Goal: Information Seeking & Learning: Learn about a topic

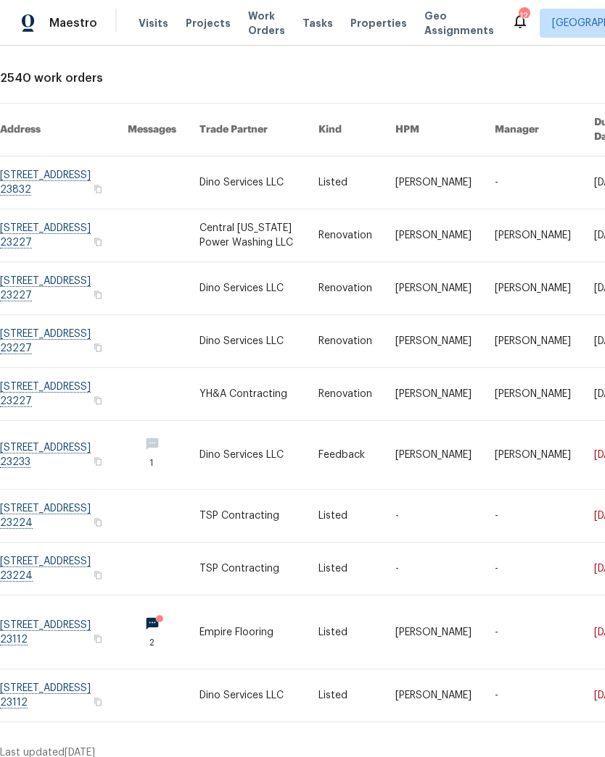
scroll to position [67, 0]
click at [43, 500] on link at bounding box center [64, 516] width 128 height 52
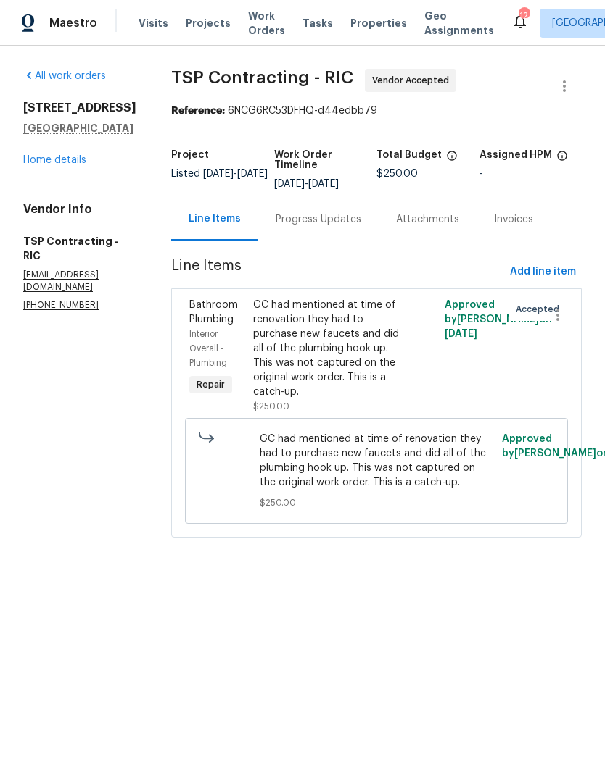
click at [345, 387] on div "GC had mentioned at time of renovation they had to purchase new faucets and did…" at bounding box center [328, 356] width 151 height 116
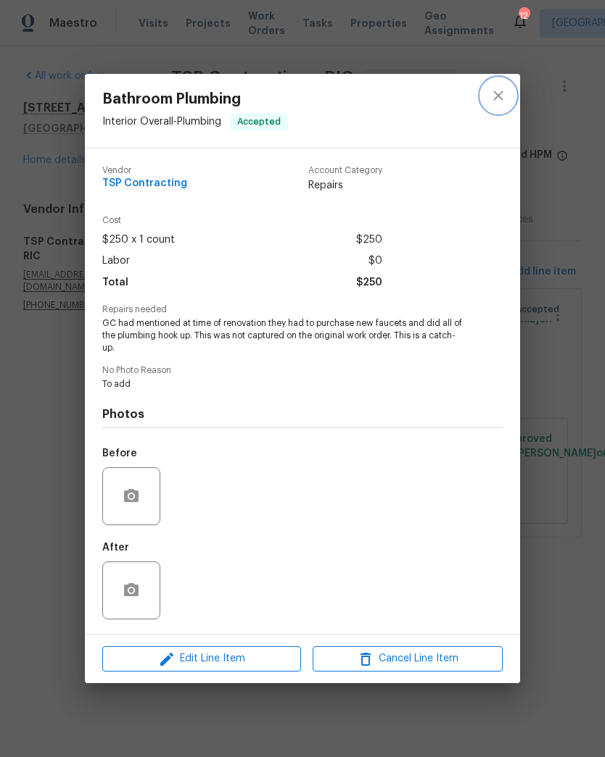
click at [499, 96] on icon "close" at bounding box center [497, 95] width 9 height 9
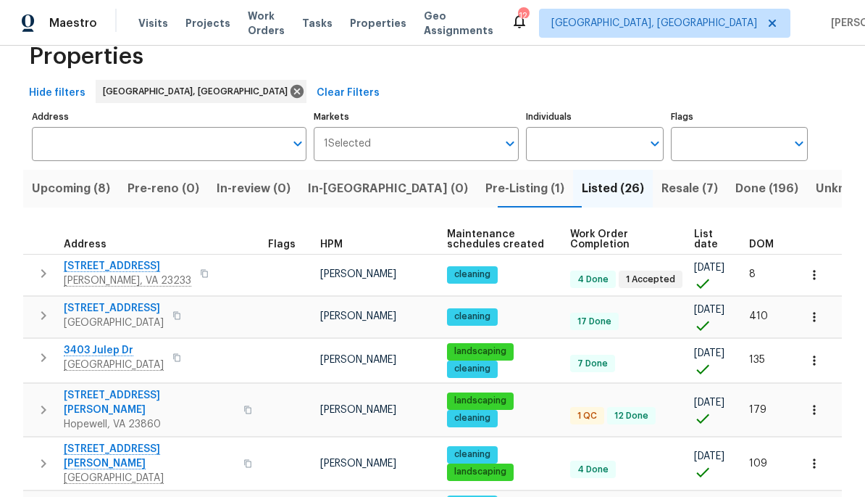
scroll to position [37, 0]
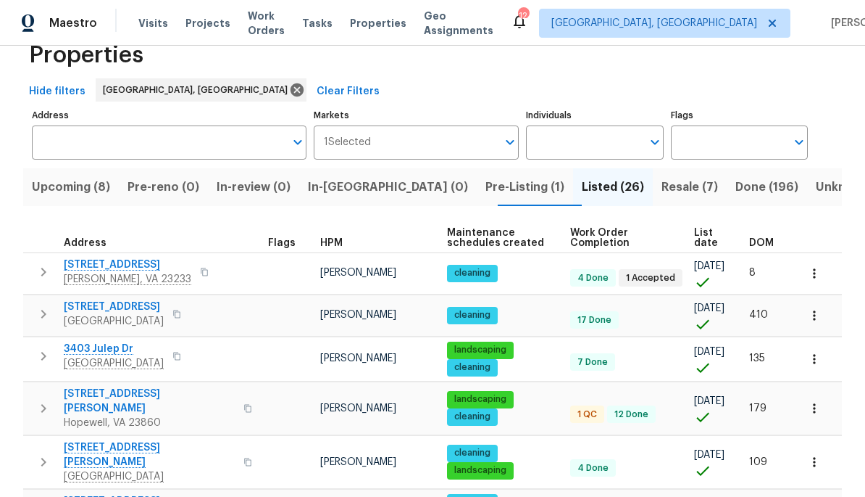
click at [662, 194] on span "Resale (7)" at bounding box center [690, 187] width 57 height 20
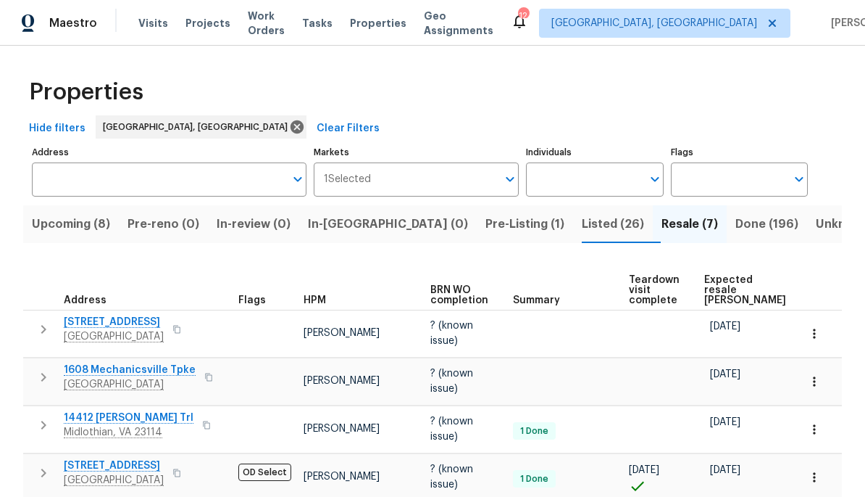
click at [582, 220] on span "Listed (26)" at bounding box center [613, 224] width 62 height 20
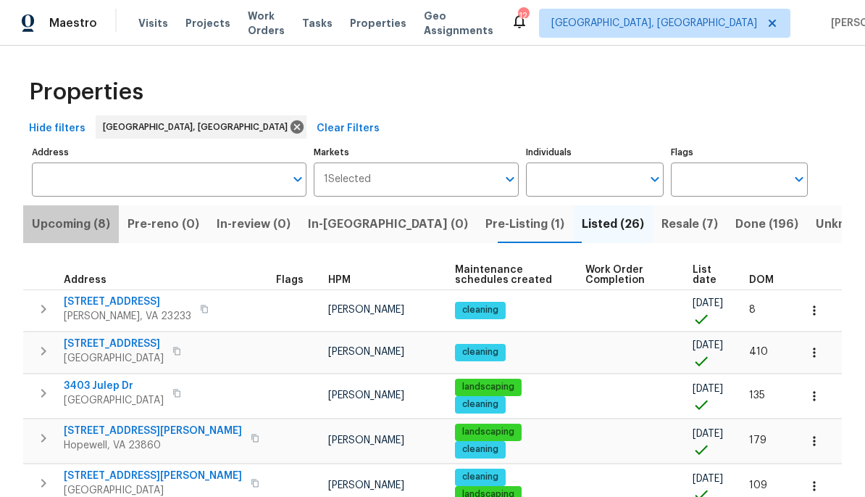
click at [71, 225] on span "Upcoming (8)" at bounding box center [71, 224] width 78 height 20
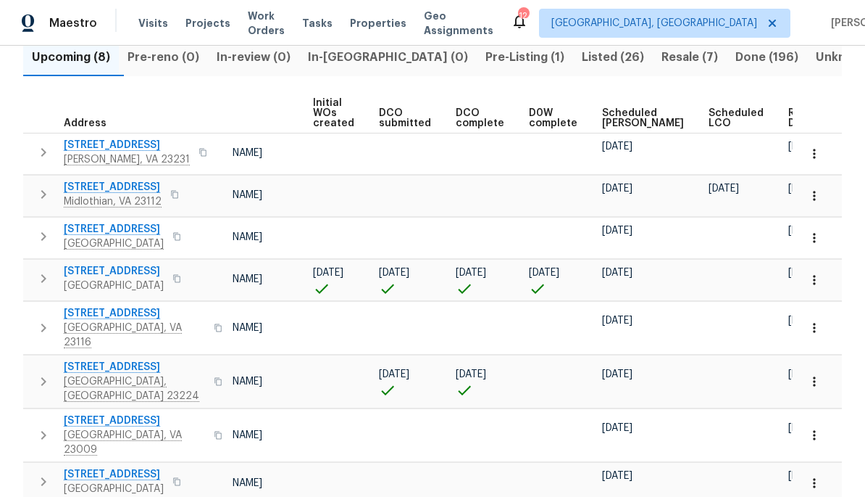
scroll to position [0, 104]
click at [789, 121] on span "Ready Date" at bounding box center [805, 118] width 32 height 20
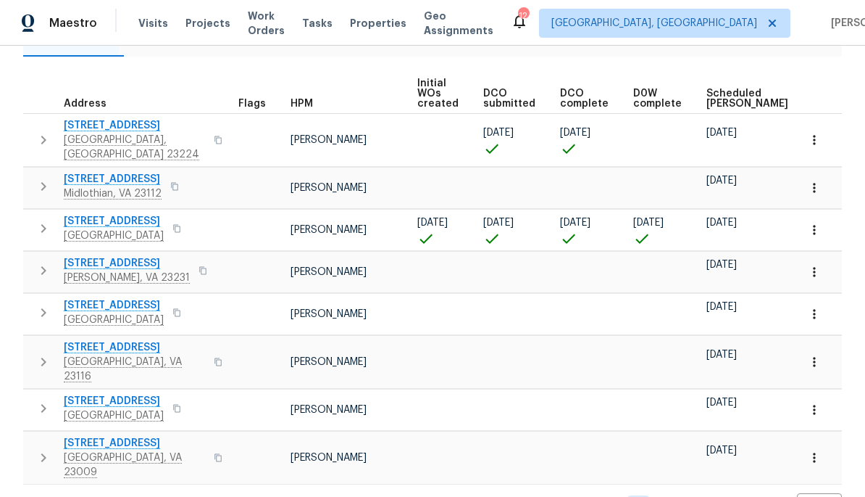
scroll to position [187, 0]
click at [68, 339] on span "9401 Rutlandshire Dr" at bounding box center [134, 346] width 141 height 14
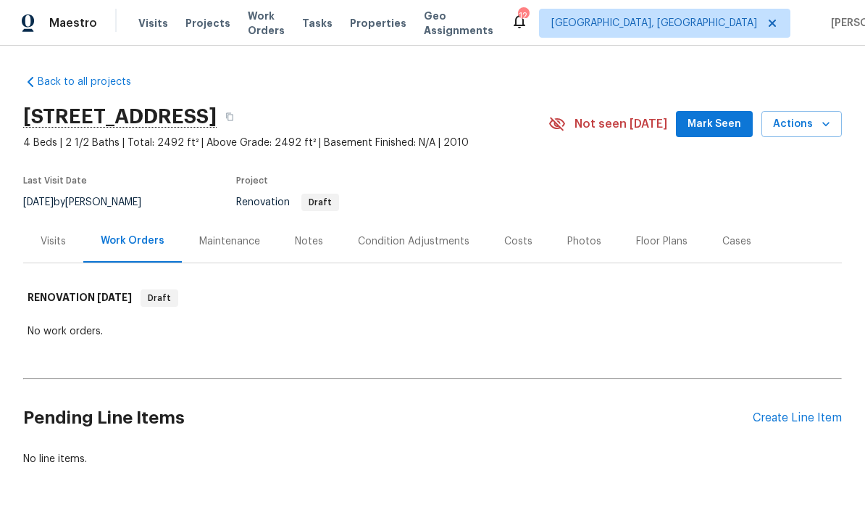
click at [307, 235] on div "Notes" at bounding box center [309, 241] width 28 height 14
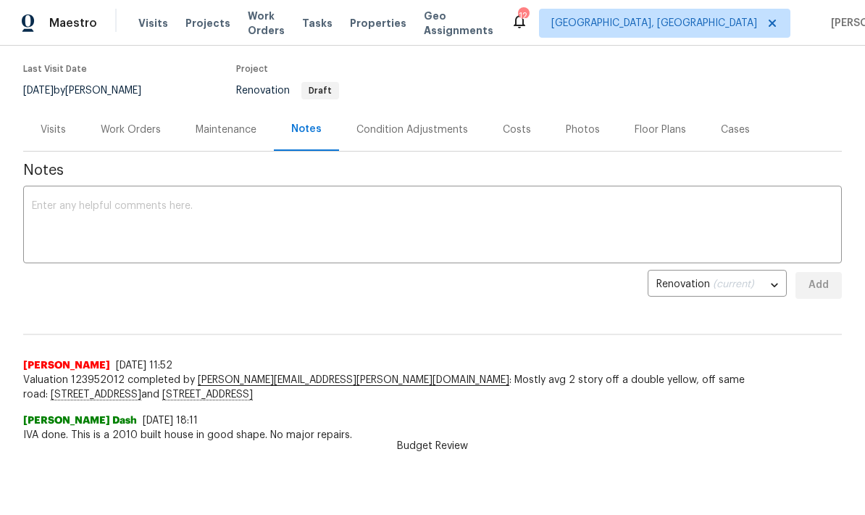
scroll to position [111, 0]
click at [428, 128] on div "Condition Adjustments" at bounding box center [413, 130] width 112 height 14
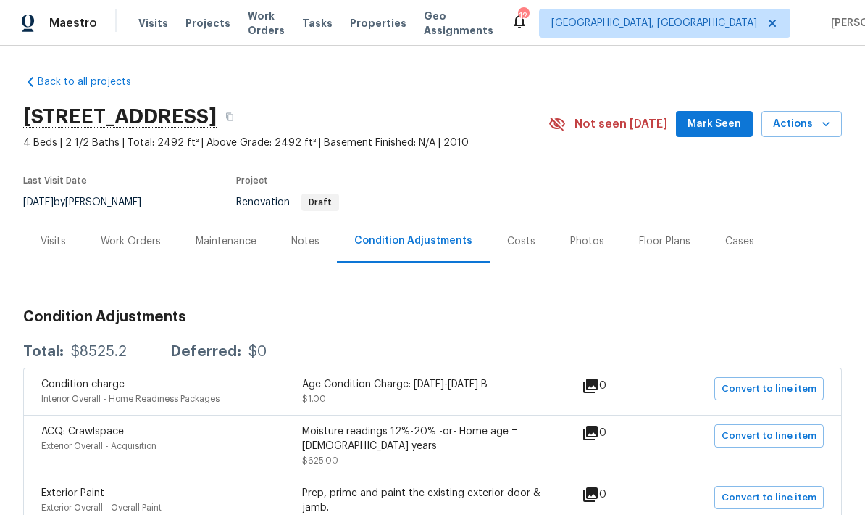
click at [121, 249] on div "Work Orders" at bounding box center [130, 241] width 95 height 43
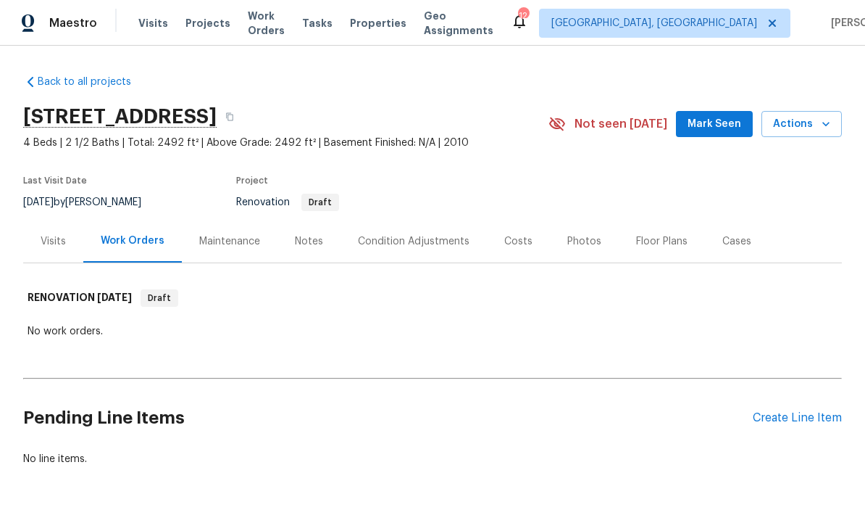
click at [53, 242] on div "Visits" at bounding box center [53, 241] width 25 height 14
